Goal: Information Seeking & Learning: Find specific page/section

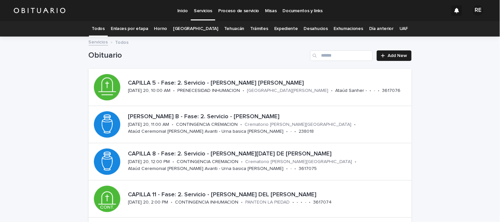
click at [104, 28] on link "Todos" at bounding box center [98, 28] width 13 height 15
click at [217, 81] on p "CAPILLA 5 - Fase: 2. Servicio - [PERSON_NAME] [PERSON_NAME]" at bounding box center [268, 83] width 281 height 7
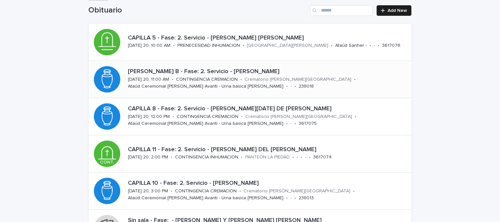
scroll to position [58, 0]
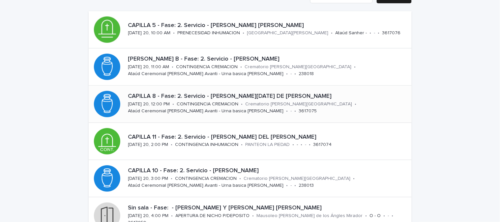
click at [228, 100] on div "CONTINGENCIA CREMACION" at bounding box center [208, 103] width 62 height 7
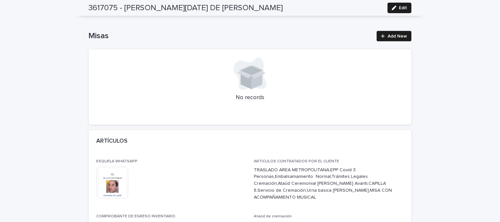
scroll to position [219, 0]
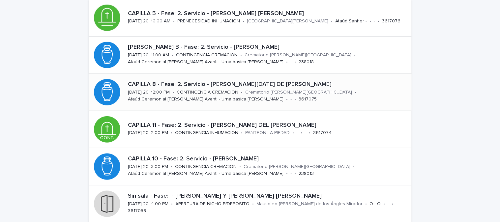
scroll to position [94, 0]
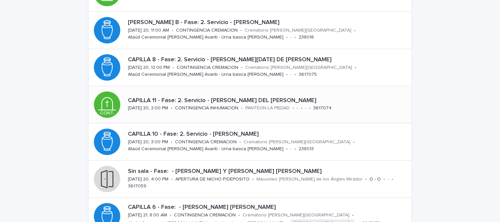
click at [314, 105] on div "CAPILLA 11 - Fase: 2. [PERSON_NAME] DEL [PERSON_NAME][DATE] 20, 2:00 PM • CONTI…" at bounding box center [268, 105] width 286 height 20
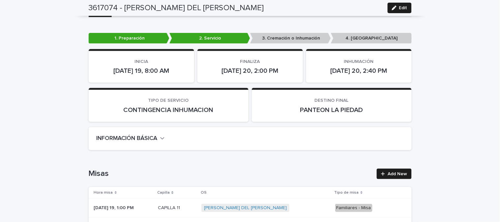
scroll to position [73, 0]
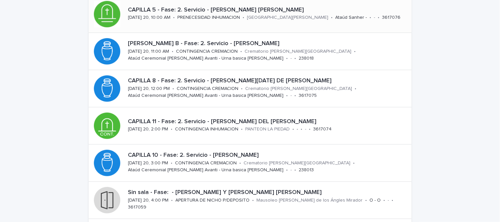
scroll to position [21, 0]
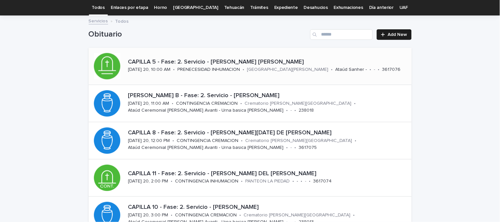
click at [223, 61] on p "CAPILLA 5 - Fase: 2. Servicio - [PERSON_NAME] [PERSON_NAME]" at bounding box center [268, 62] width 281 height 7
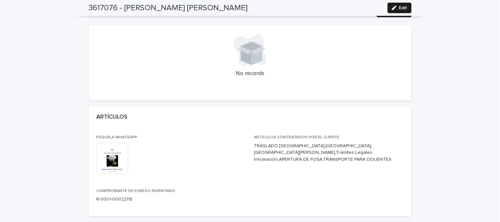
scroll to position [277, 0]
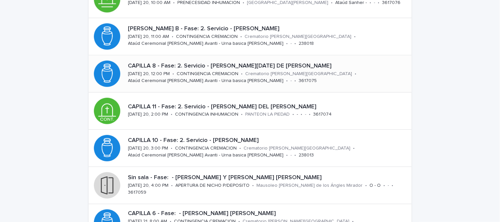
scroll to position [94, 0]
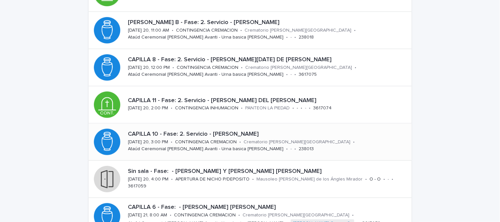
click at [299, 150] on div "CAPILLA 10 - Fase: 2. Servicio - [PERSON_NAME] [PERSON_NAME][DATE] 20, 3:00 PM …" at bounding box center [268, 141] width 286 height 27
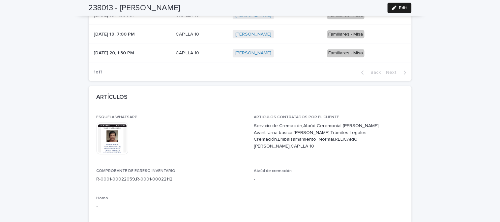
scroll to position [292, 0]
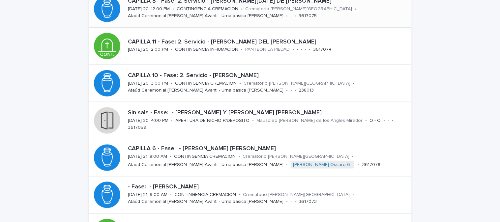
scroll to position [167, 0]
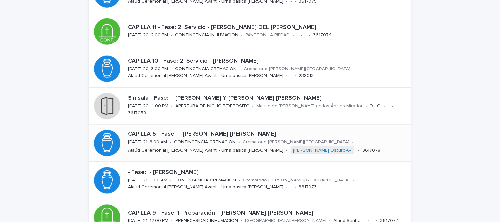
click at [288, 131] on p "CAPILLA 6 - Fase: - [PERSON_NAME] [PERSON_NAME]" at bounding box center [268, 134] width 281 height 7
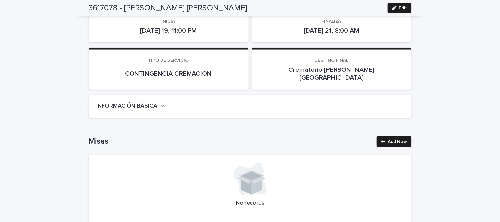
scroll to position [110, 0]
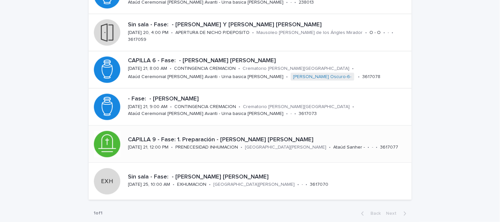
scroll to position [277, 0]
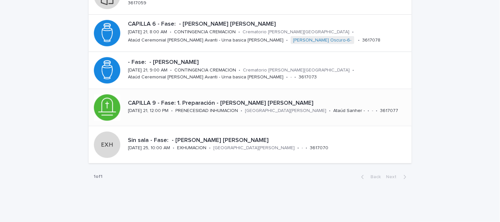
click at [202, 106] on p "CAPILLA 9 - Fase: 1. Preparación - [PERSON_NAME] [PERSON_NAME]" at bounding box center [268, 103] width 281 height 7
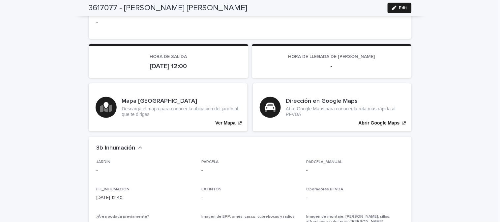
scroll to position [1354, 0]
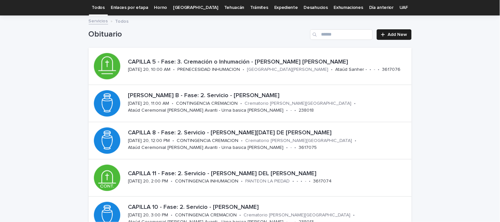
scroll to position [94, 0]
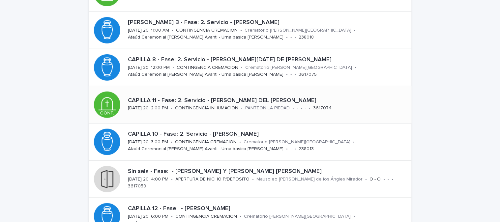
click at [223, 99] on p "CAPILLA 11 - Fase: 2. Servicio - [PERSON_NAME] DEL [PERSON_NAME]" at bounding box center [268, 100] width 281 height 7
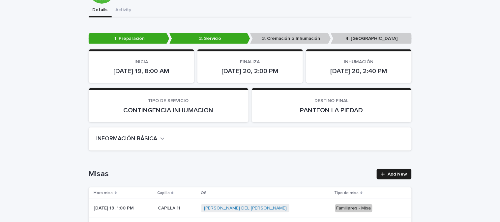
scroll to position [110, 0]
